Goal: Navigation & Orientation: Go to known website

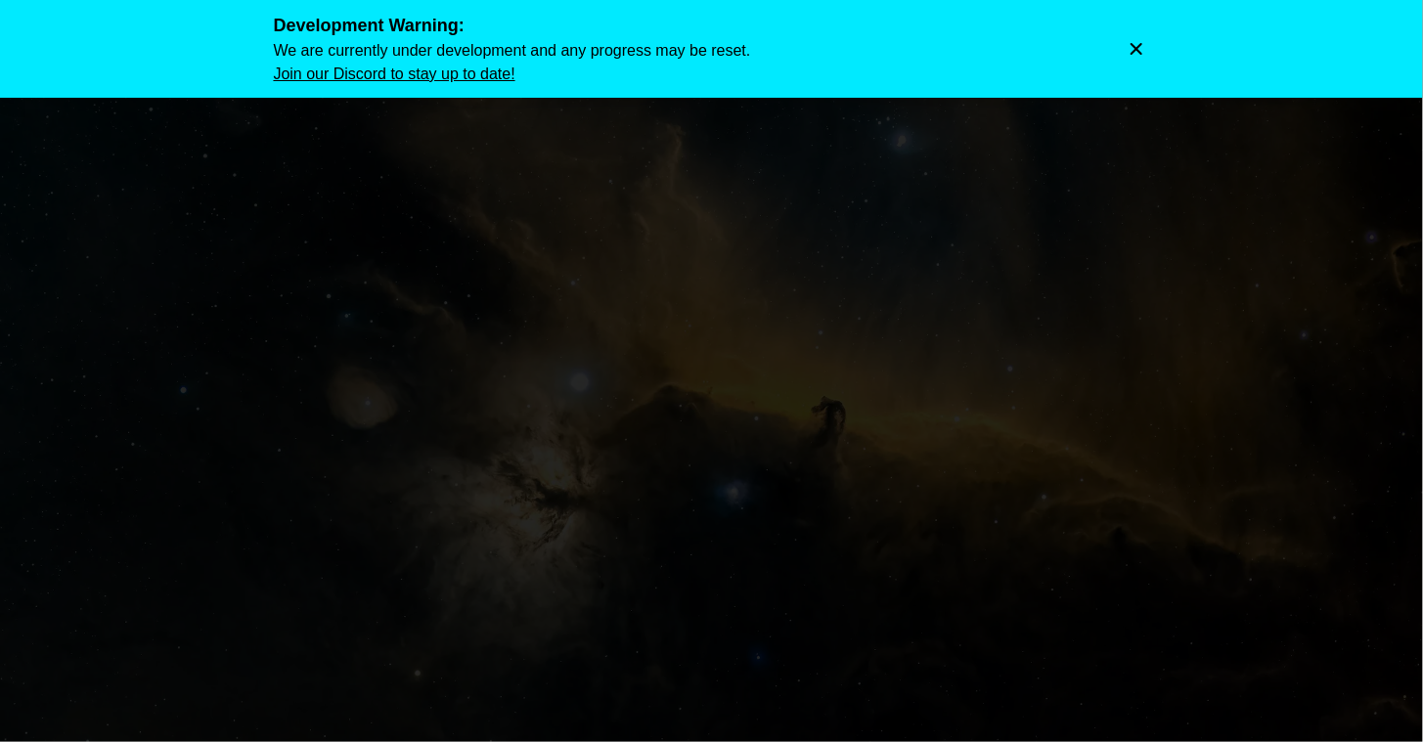
click at [1138, 44] on icon "Dismiss warning" at bounding box center [1136, 49] width 20 height 20
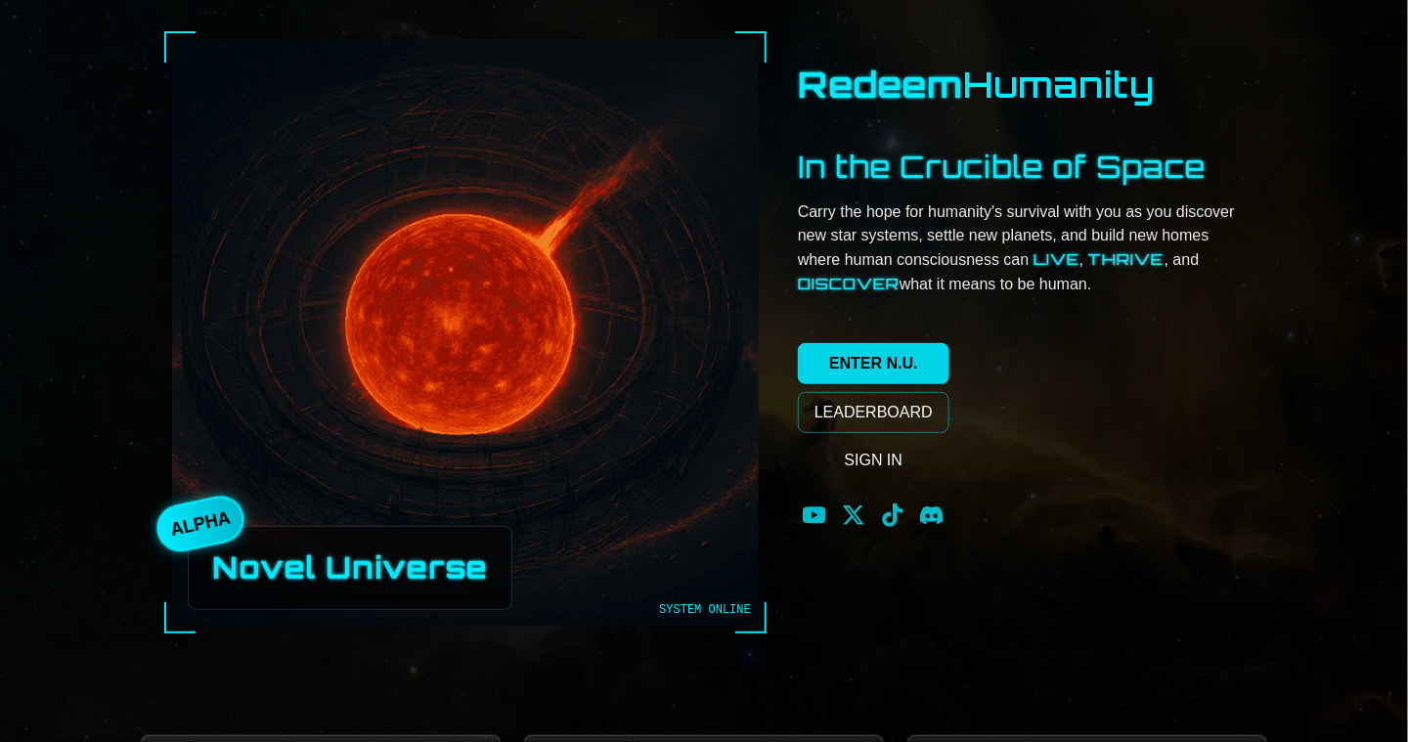
click at [854, 361] on link "ENTER N.U." at bounding box center [874, 363] width 152 height 41
